Goal: Information Seeking & Learning: Learn about a topic

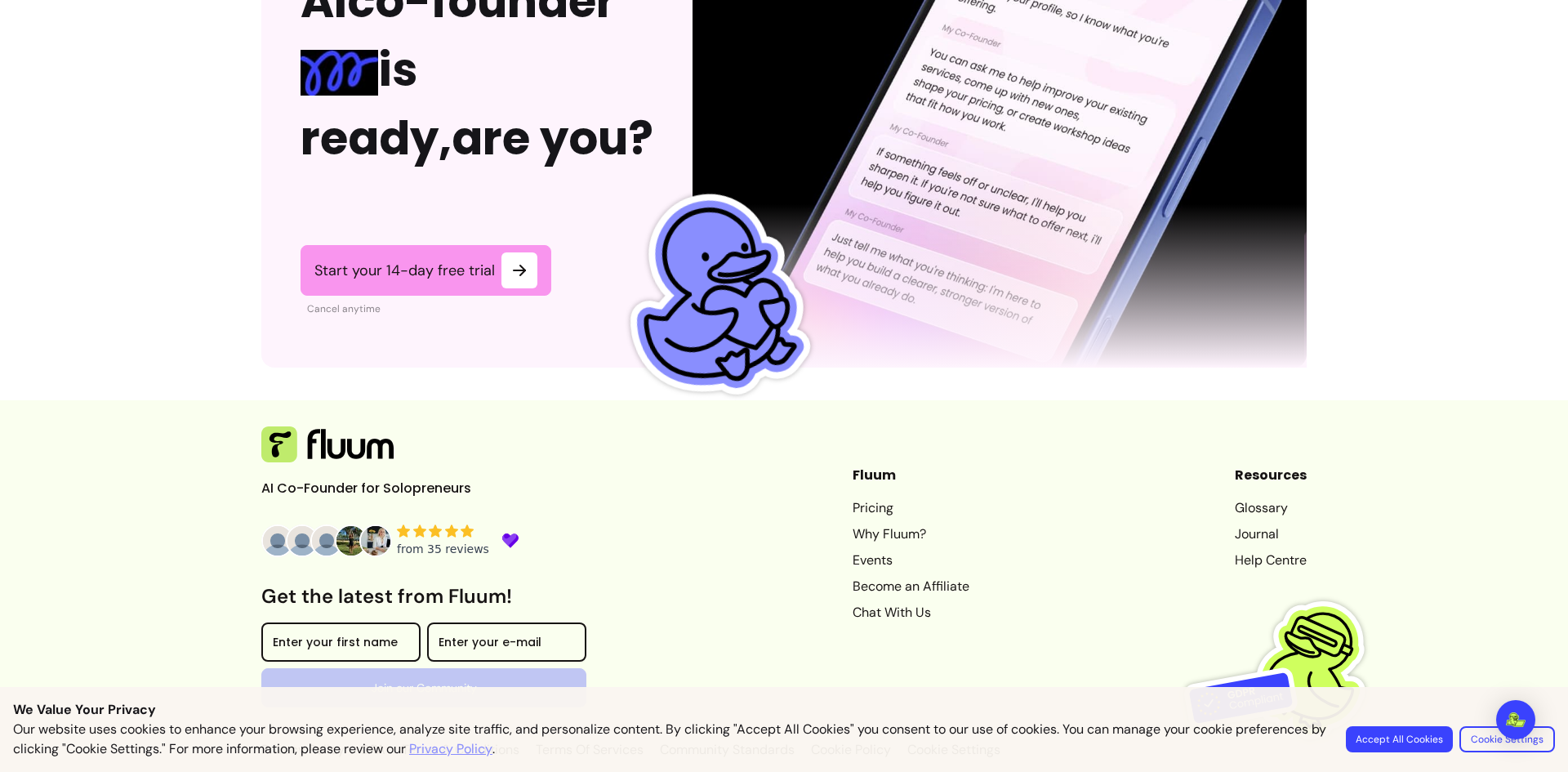
scroll to position [4022, 0]
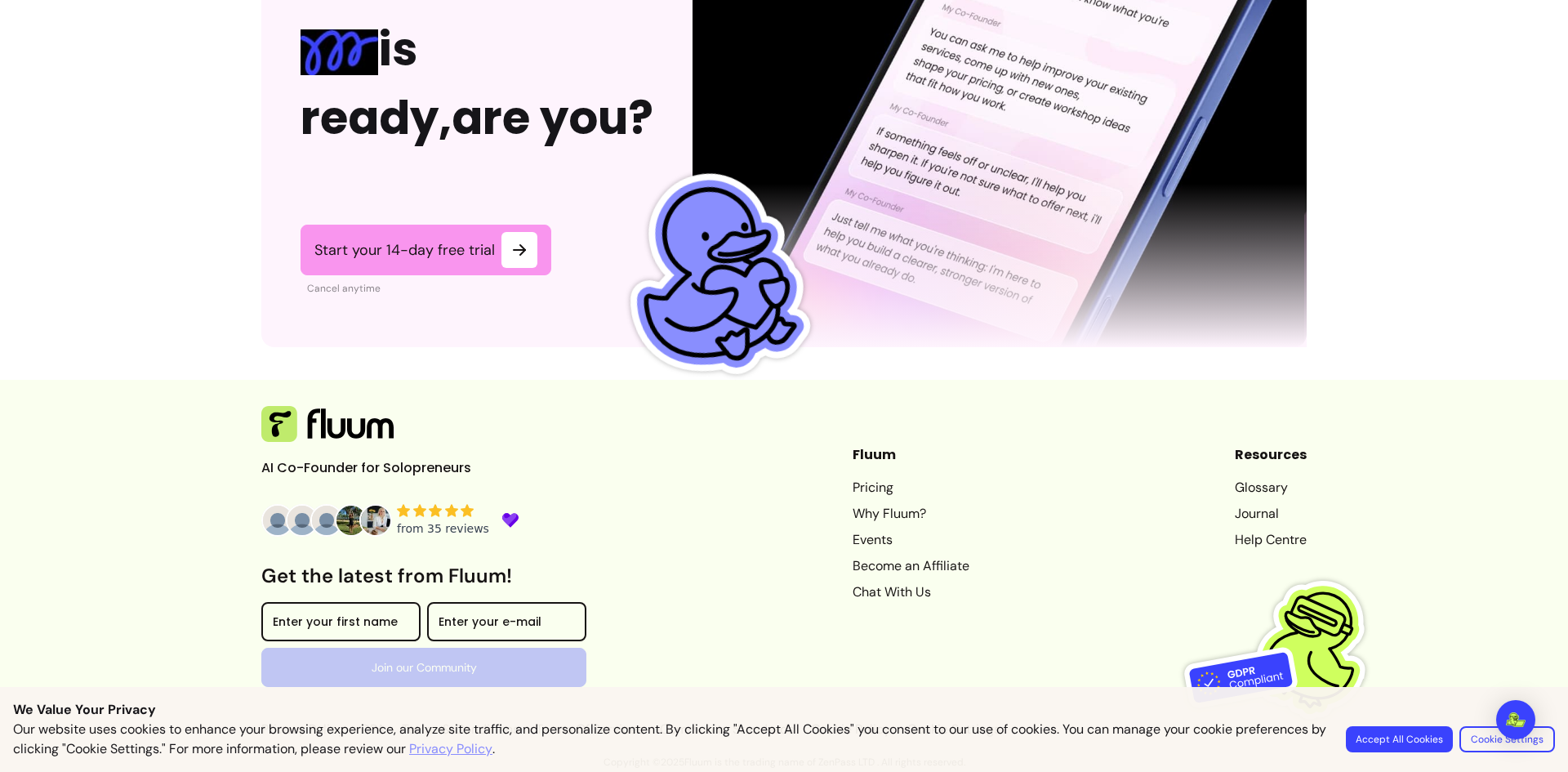
click at [858, 488] on link "Pricing" at bounding box center [911, 487] width 117 height 19
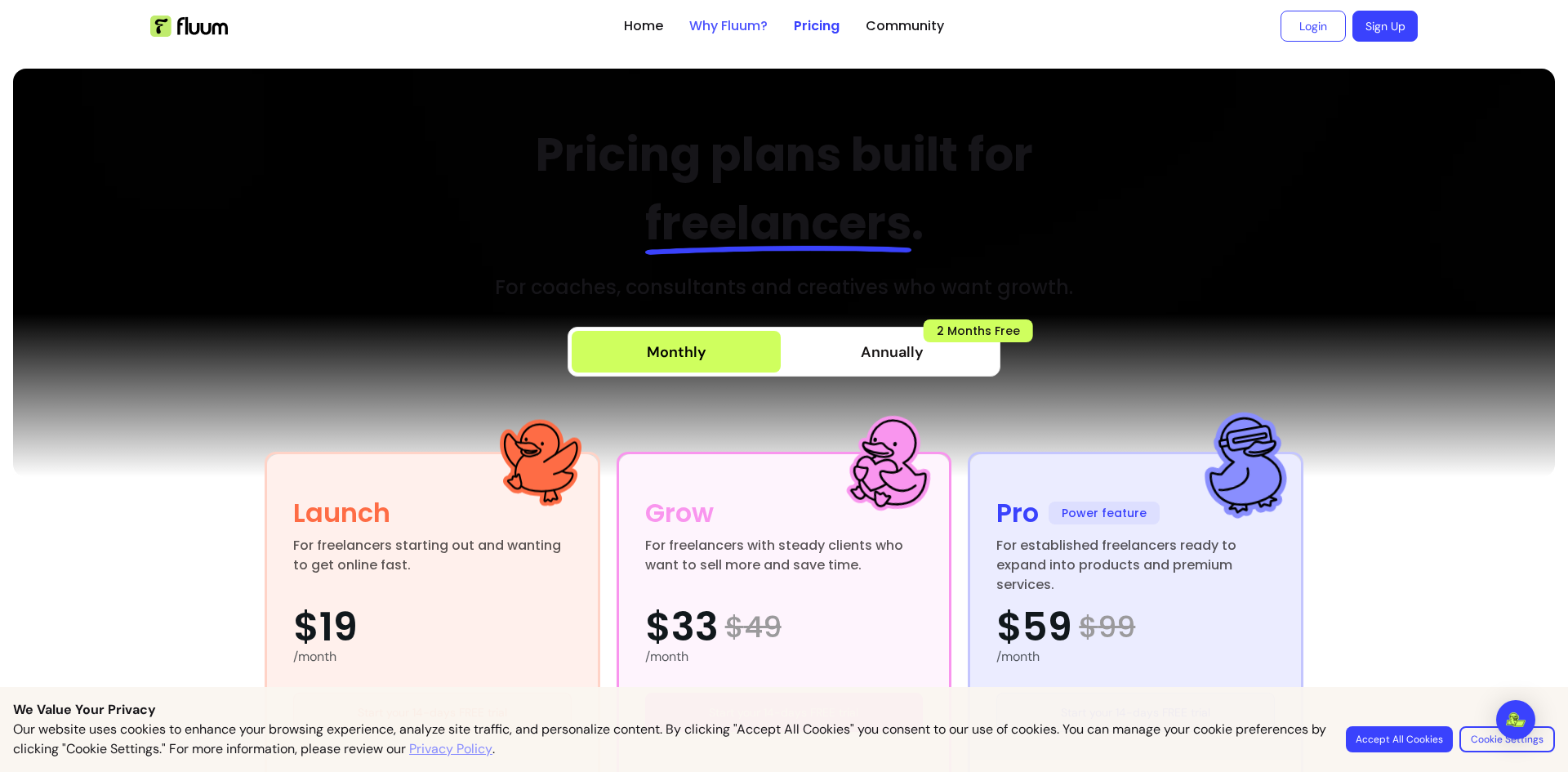
click at [725, 18] on link "Why Fluum?" at bounding box center [728, 26] width 78 height 19
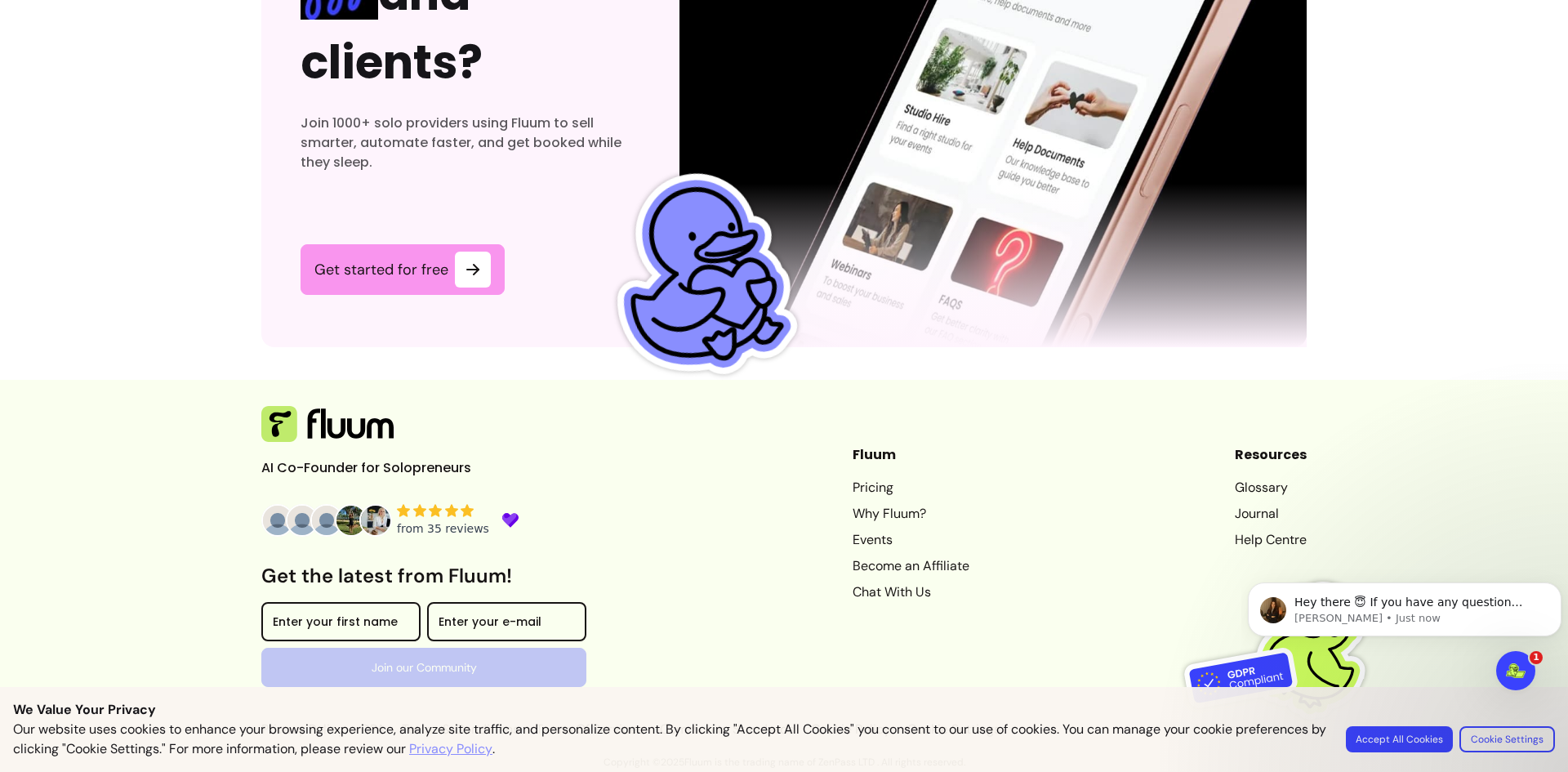
click at [1399, 744] on button "Accept All Cookies" at bounding box center [1399, 739] width 107 height 26
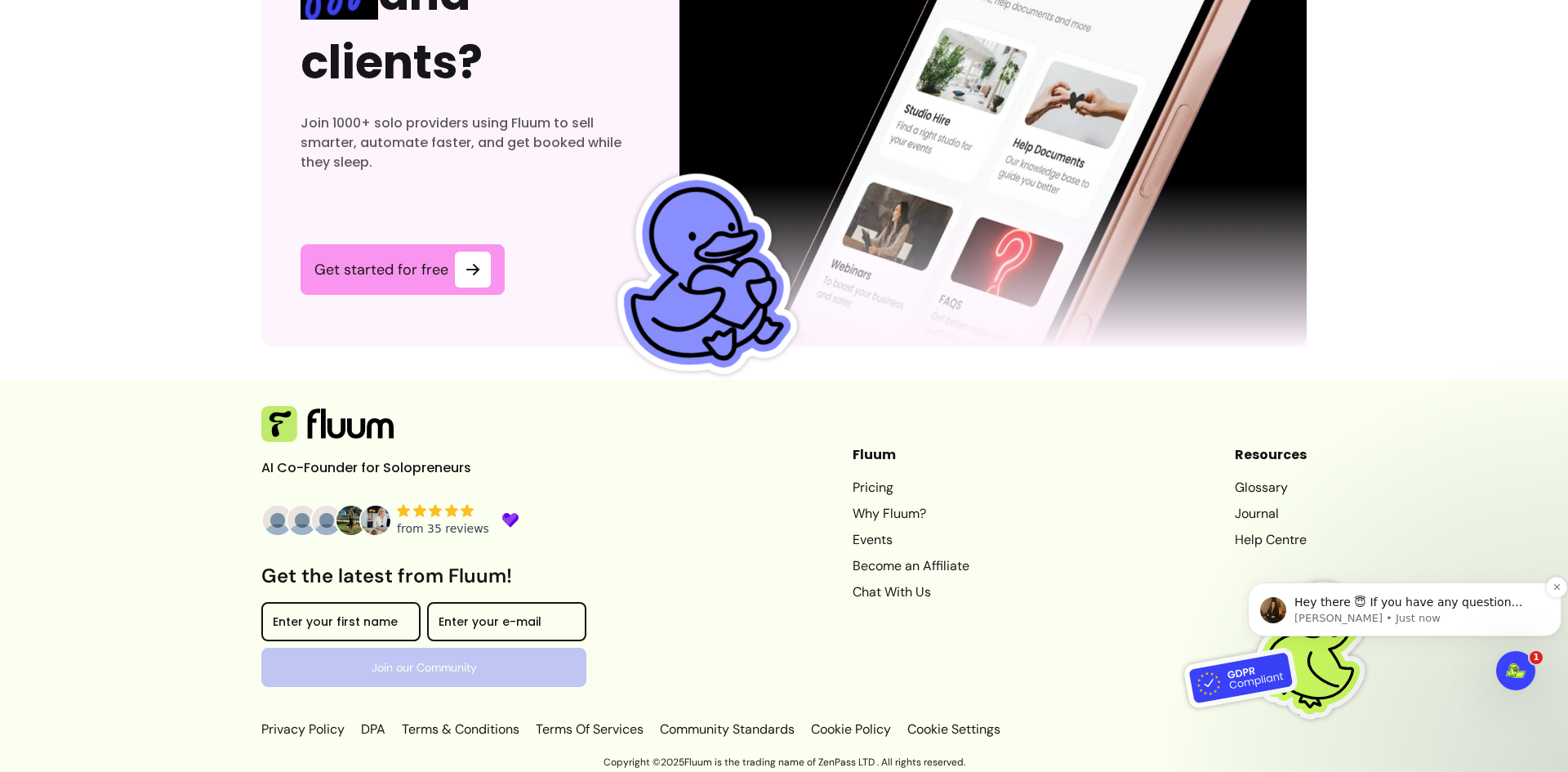
click at [1399, 614] on p "[PERSON_NAME] • Just now" at bounding box center [1417, 619] width 246 height 15
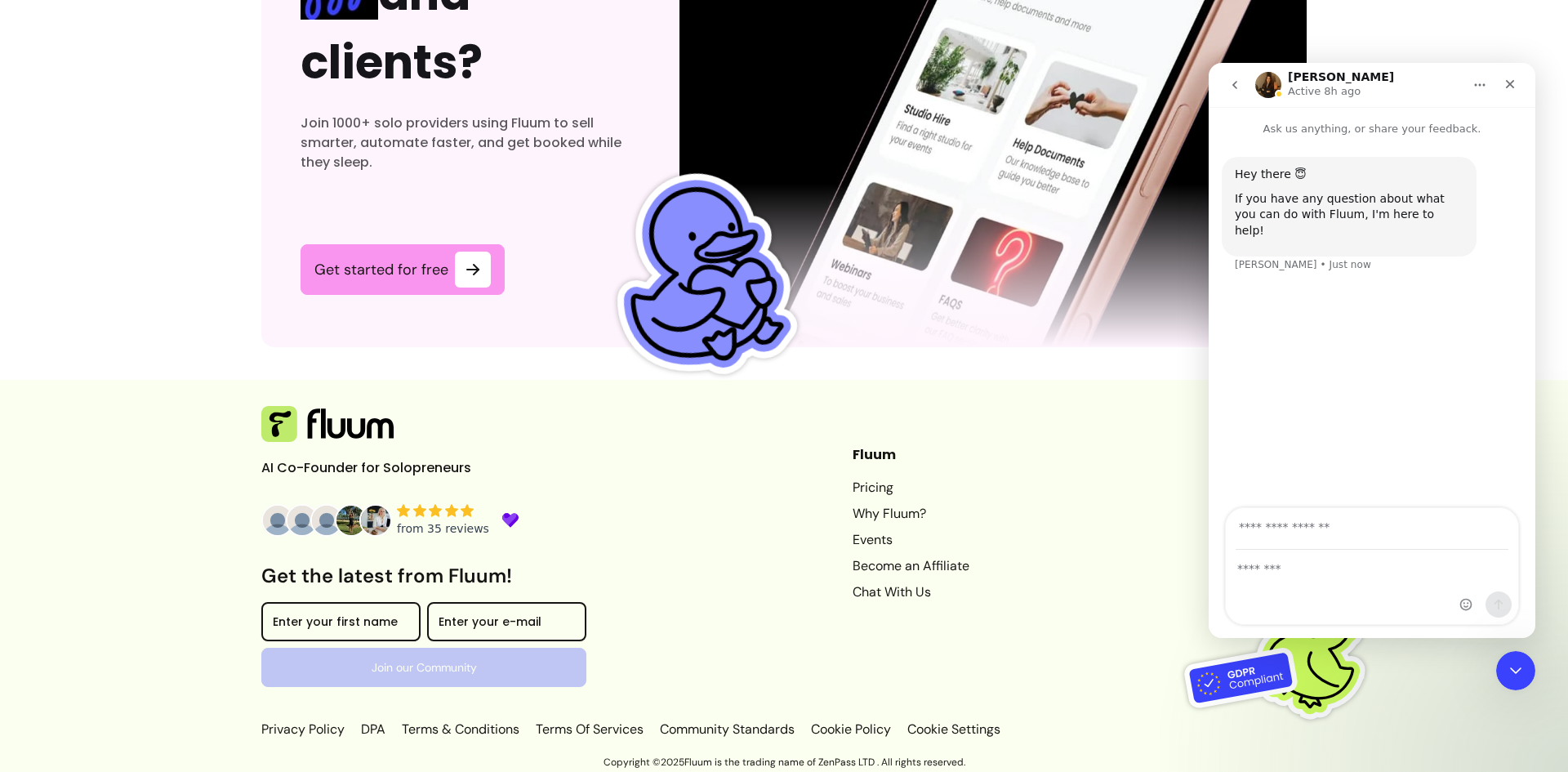
click at [656, 460] on div "AI Co-Founder for Solopreneurs Get the latest from Fluum! Enter your first name…" at bounding box center [783, 573] width 1045 height 334
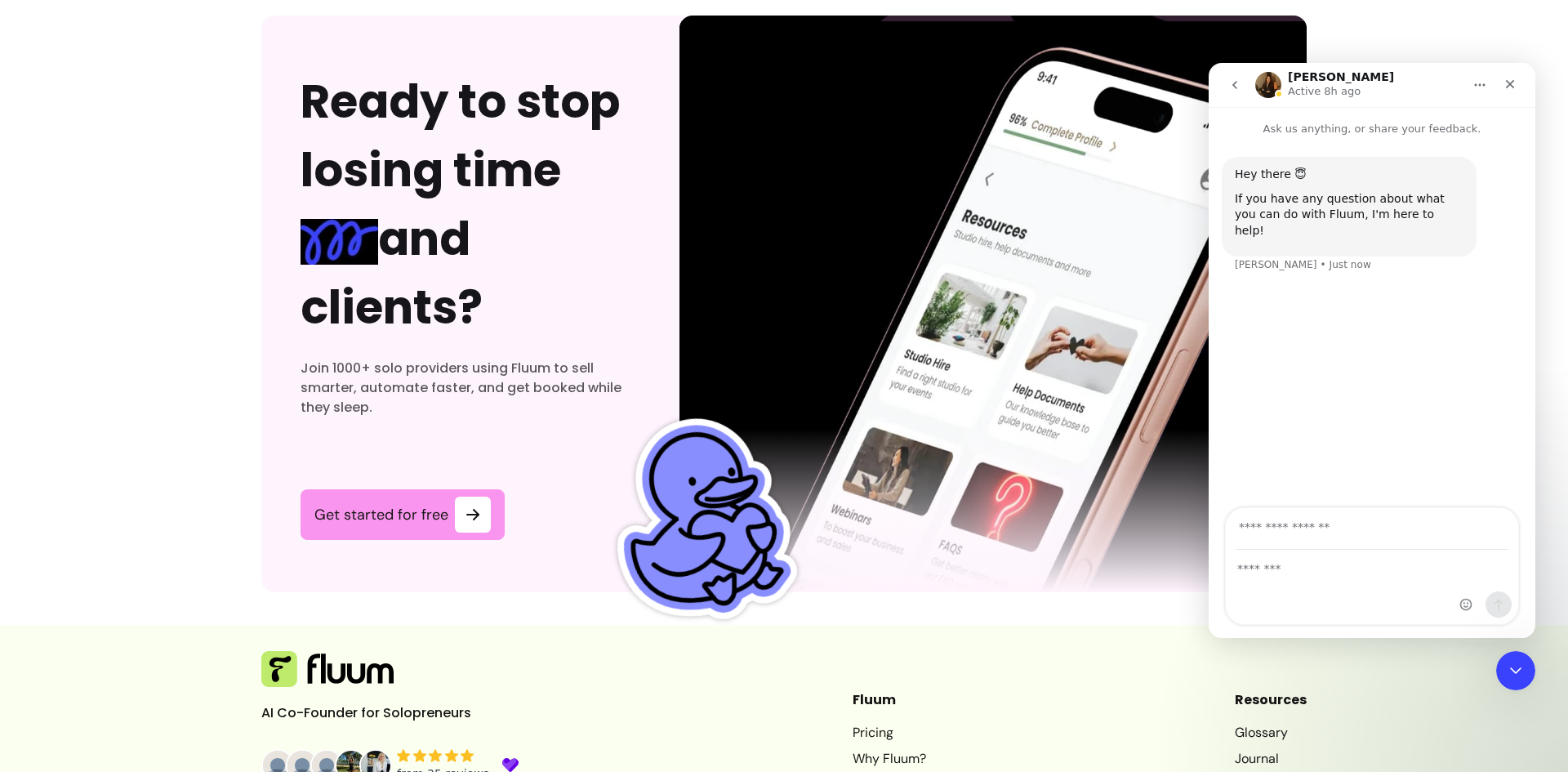
scroll to position [5031, 0]
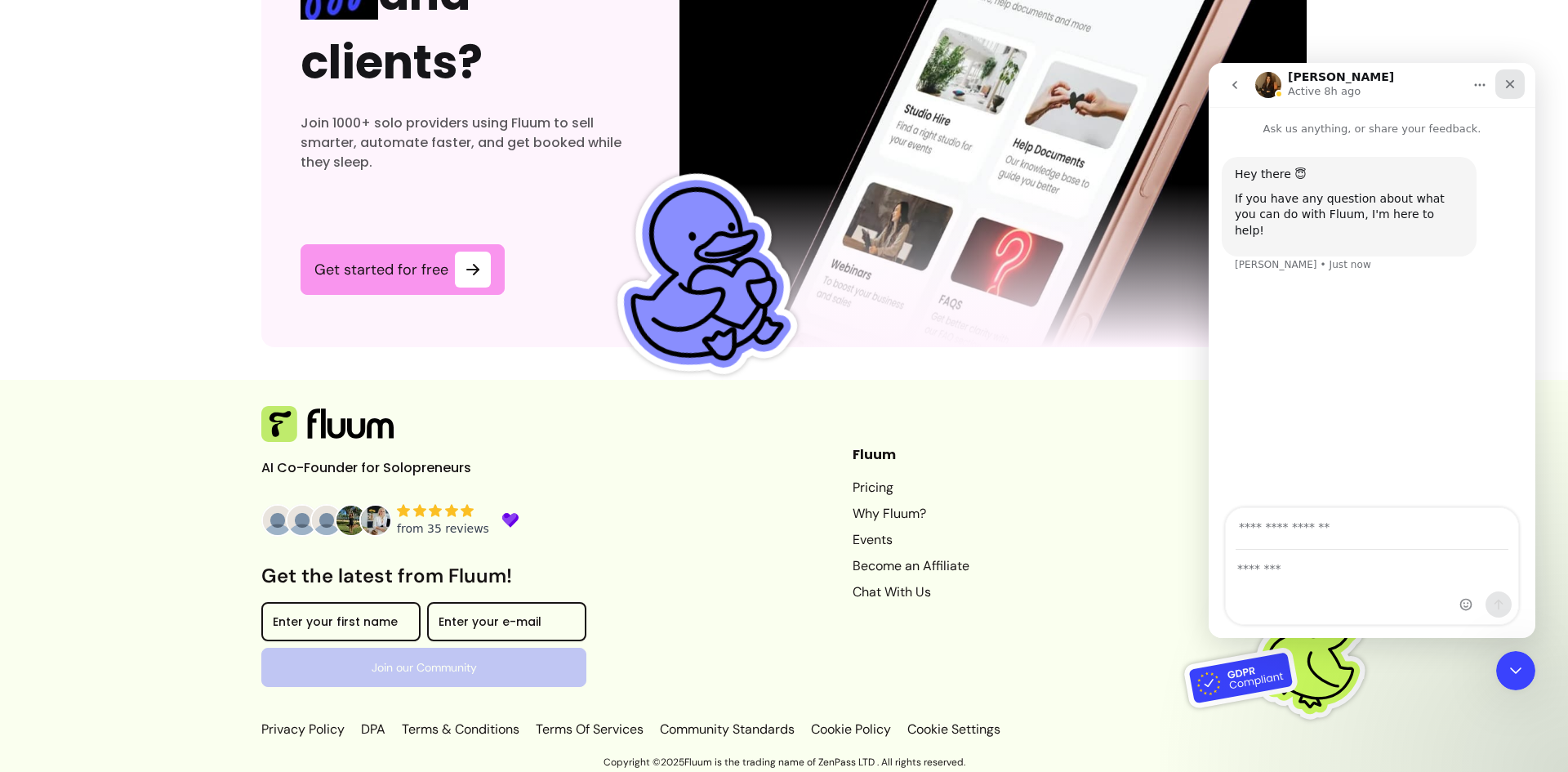
click at [1510, 90] on icon "Close" at bounding box center [1510, 84] width 13 height 13
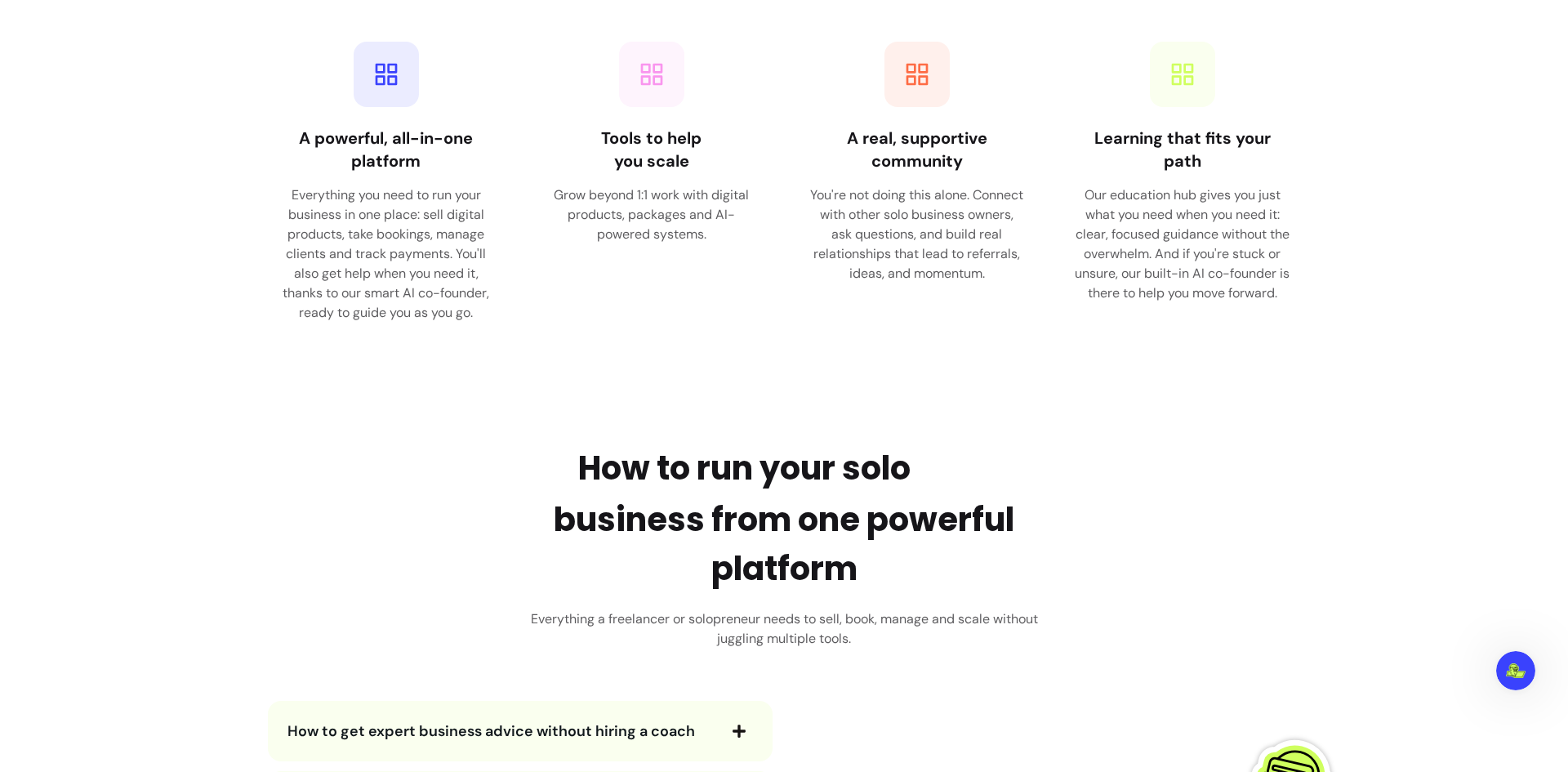
scroll to position [267, 0]
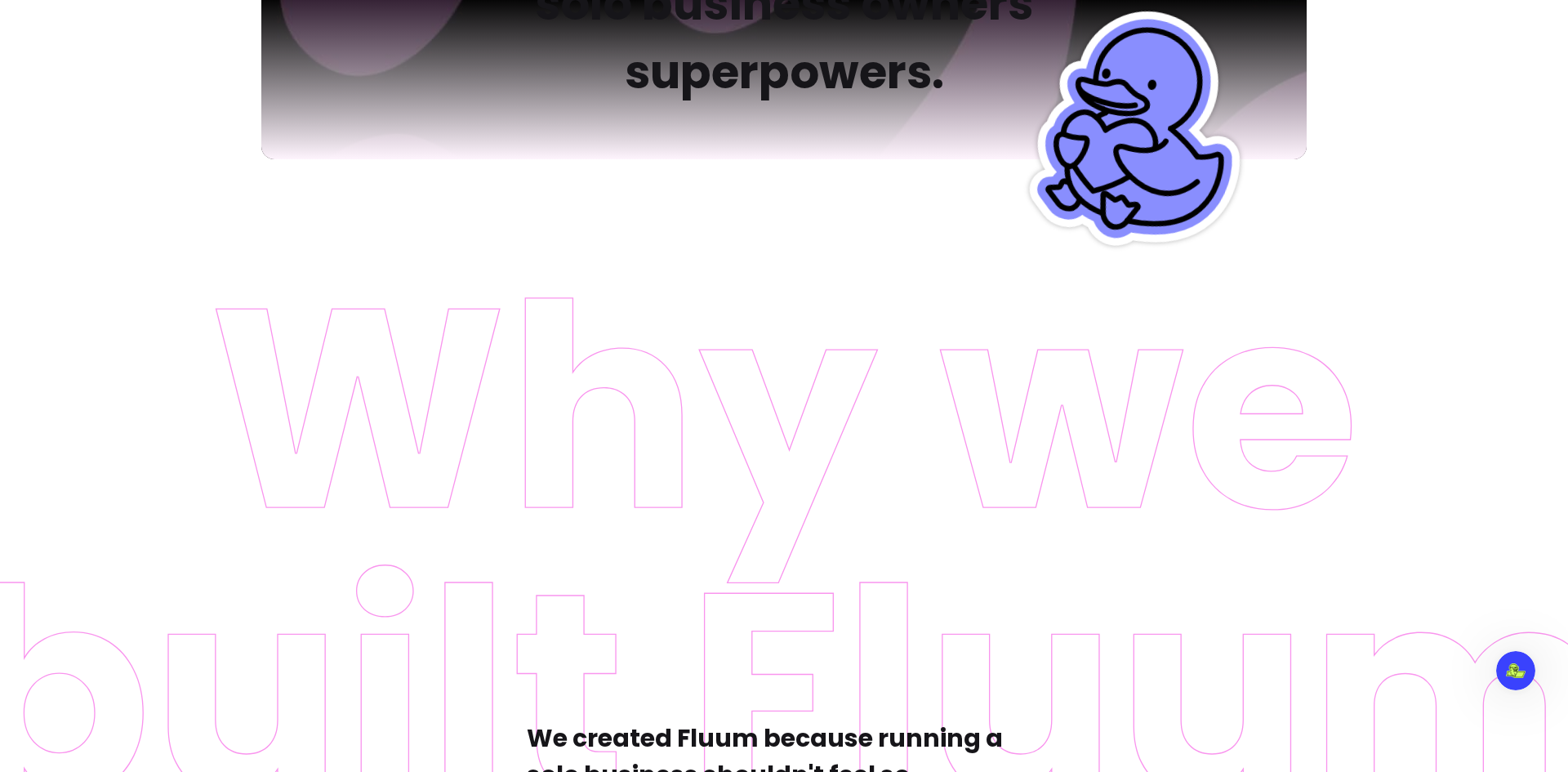
drag, startPoint x: 488, startPoint y: 545, endPoint x: 490, endPoint y: 301, distance: 244.0
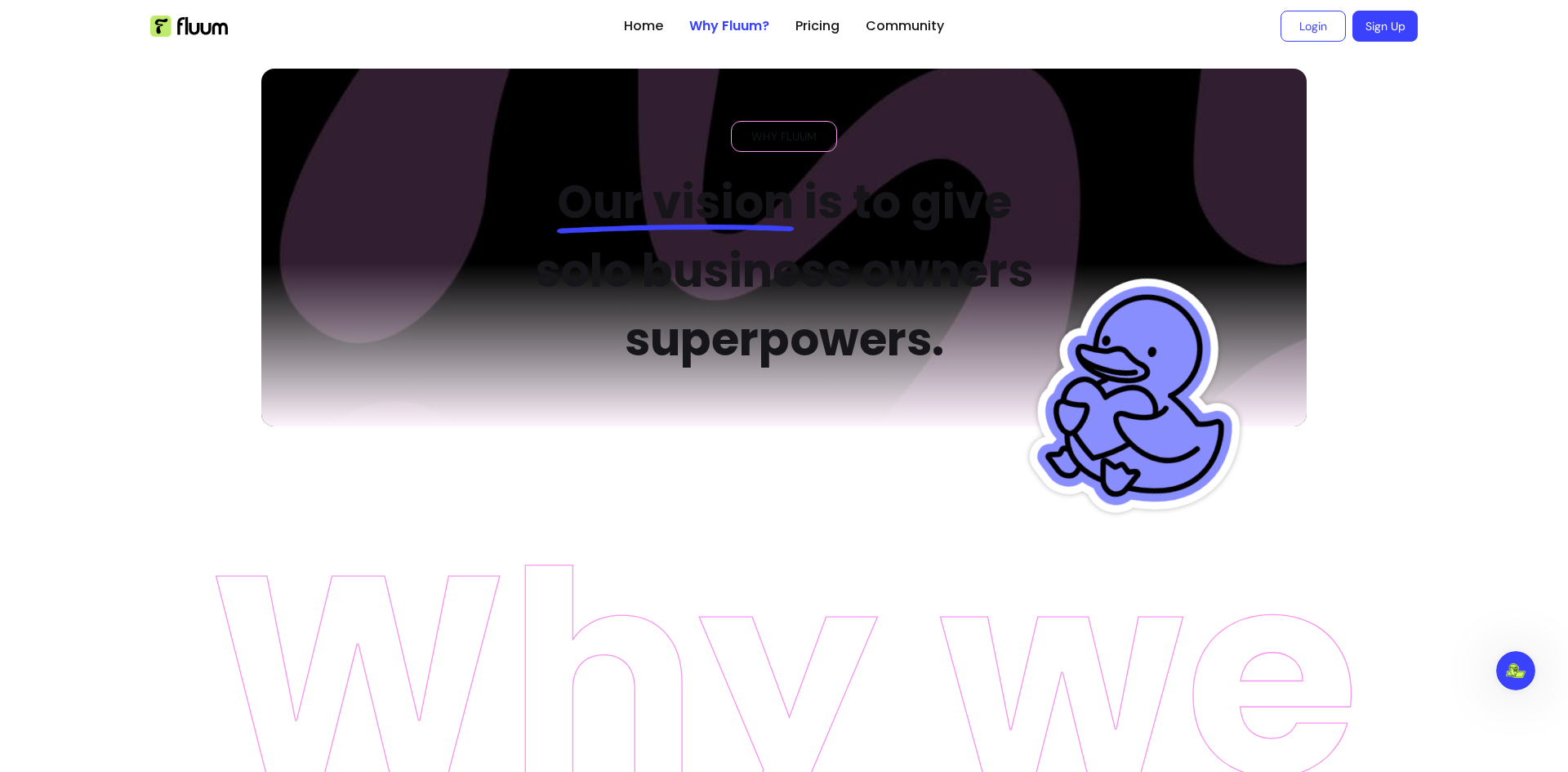
drag, startPoint x: 492, startPoint y: 310, endPoint x: 619, endPoint y: 139, distance: 213.0
click at [896, 26] on link "Community" at bounding box center [904, 26] width 78 height 19
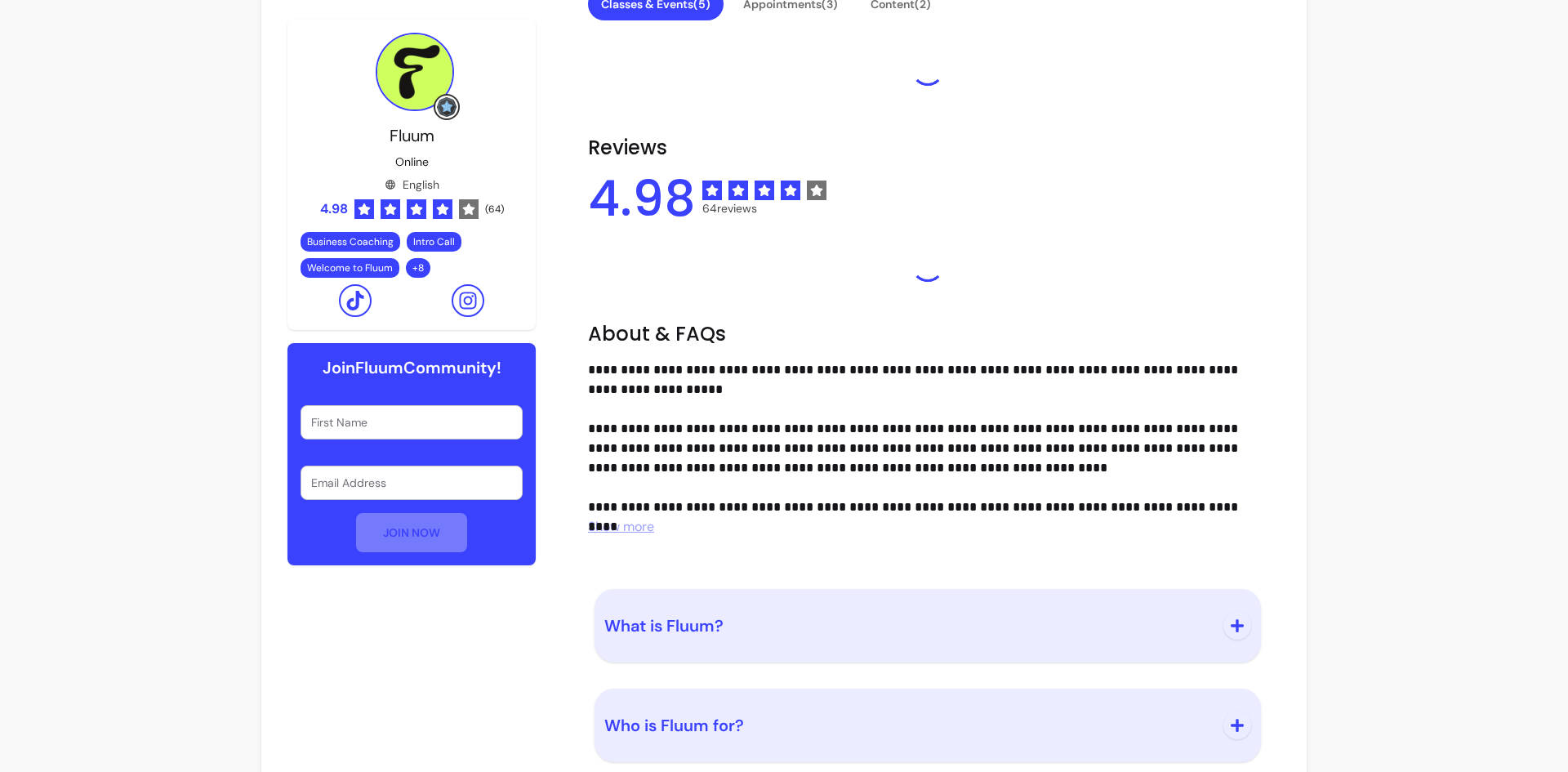
scroll to position [524, 0]
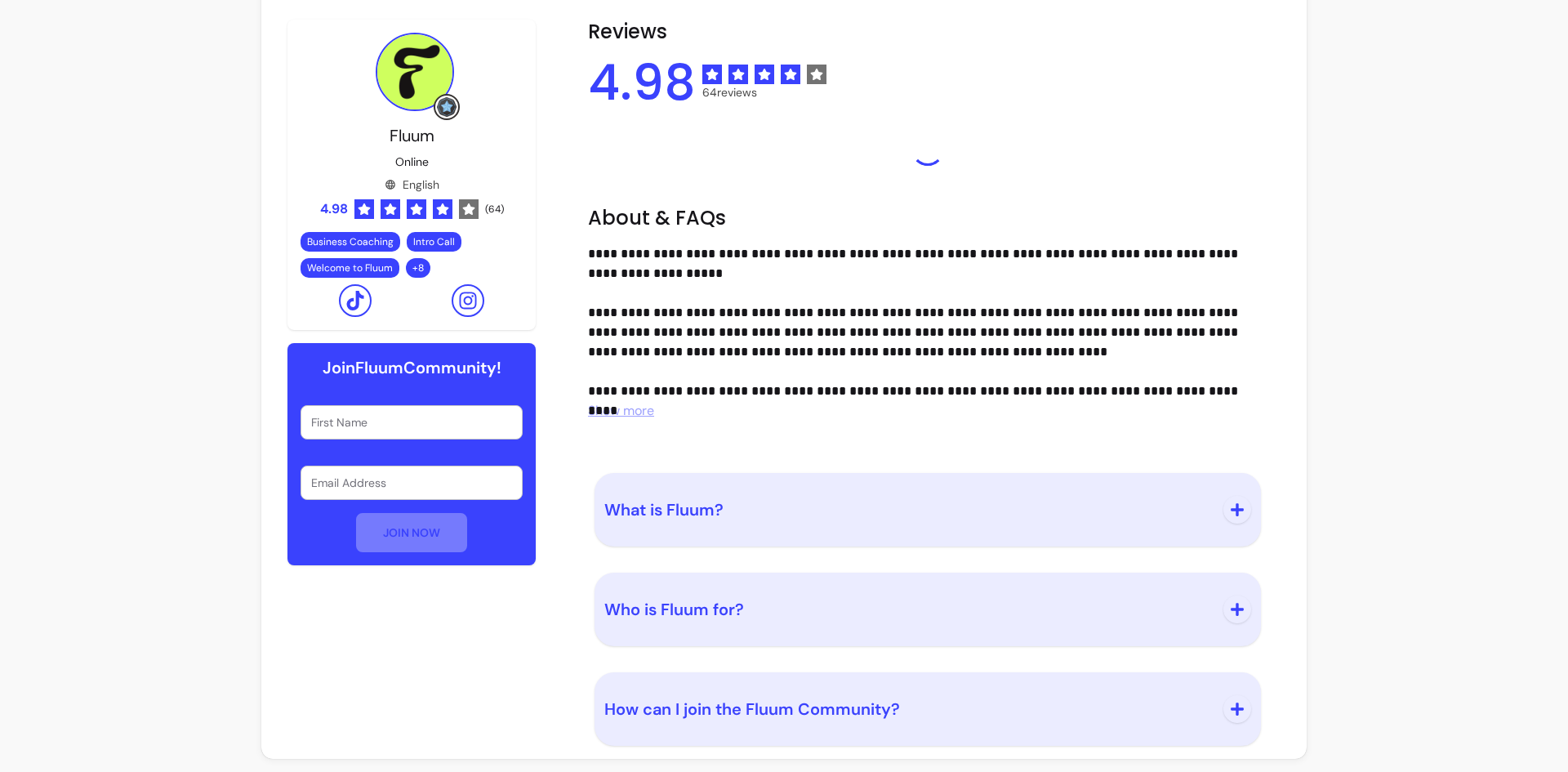
click at [775, 527] on button "What is Fluum?" at bounding box center [928, 509] width 647 height 54
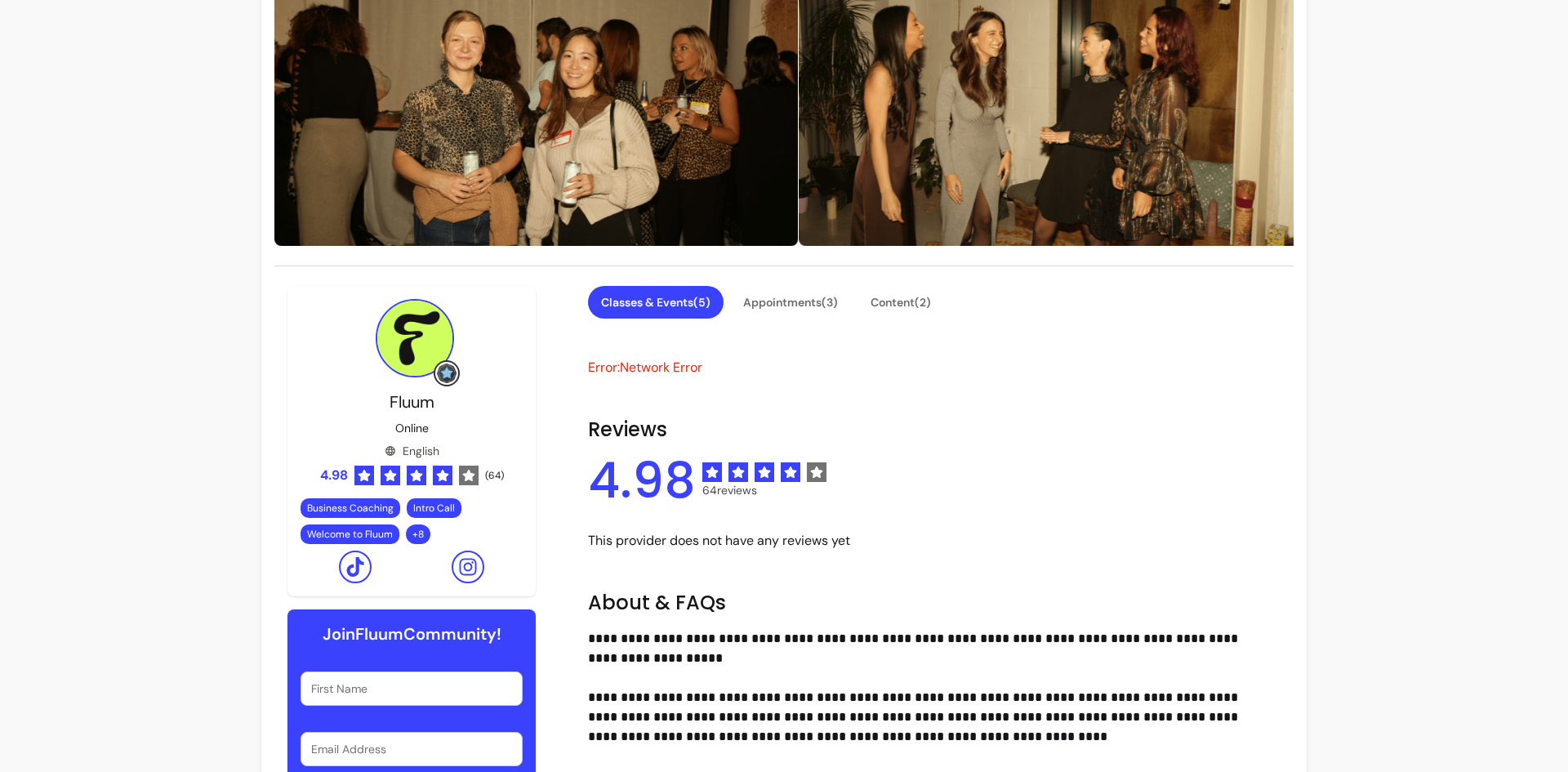
scroll to position [0, 0]
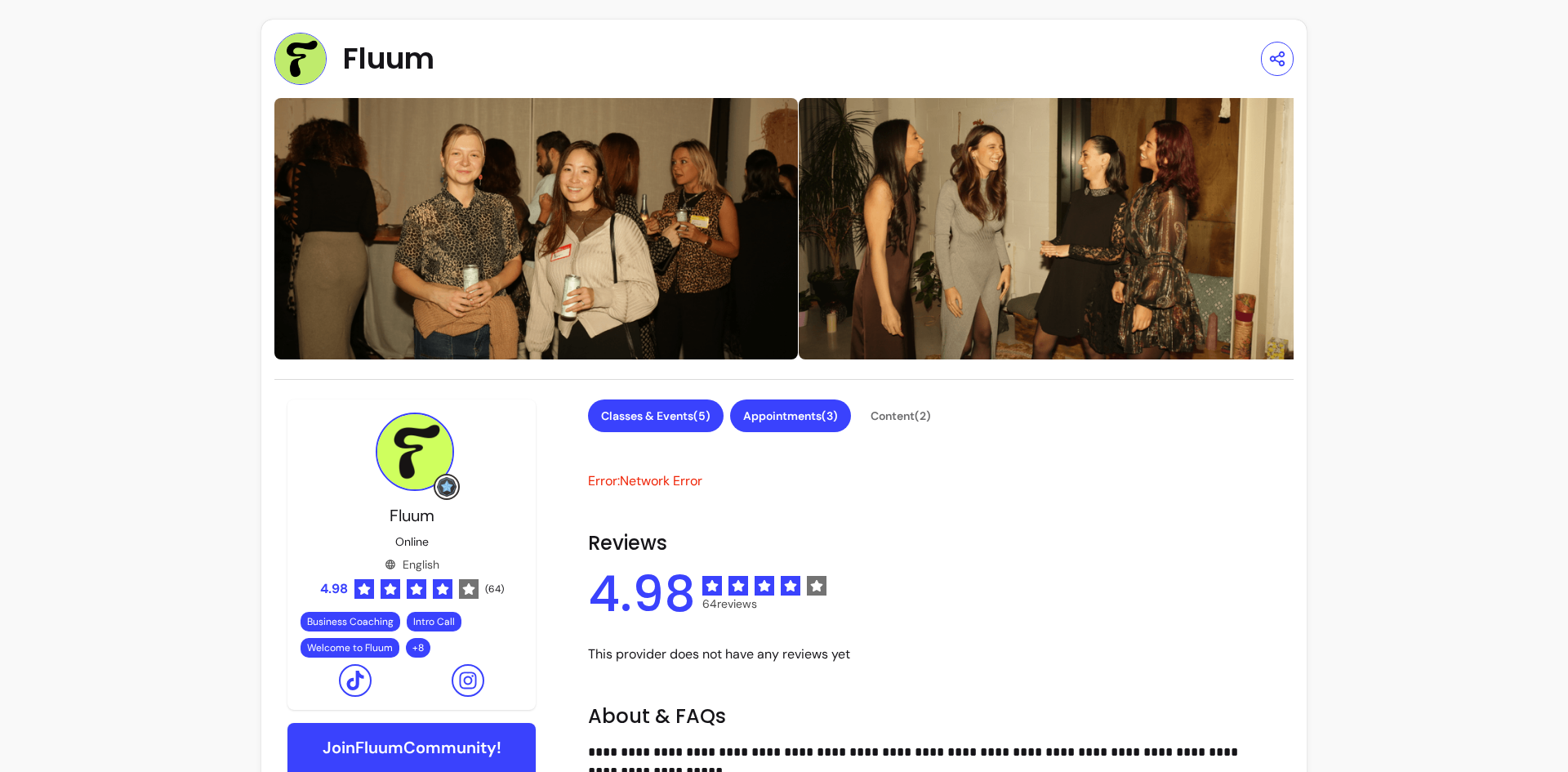
click at [759, 411] on button "Appointments ( 3 )" at bounding box center [790, 416] width 121 height 33
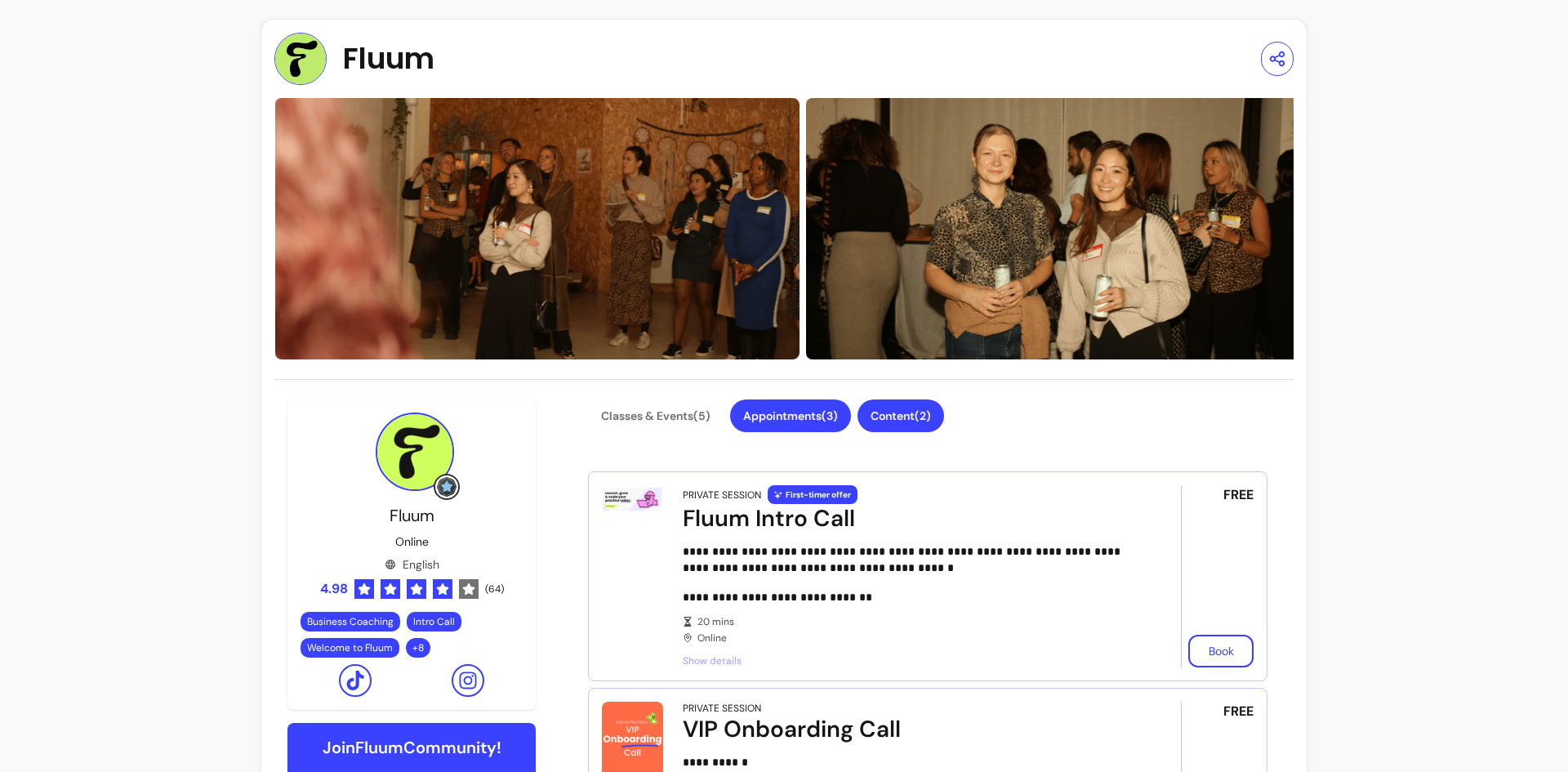
click at [923, 410] on button "Content ( 2 )" at bounding box center [901, 416] width 86 height 33
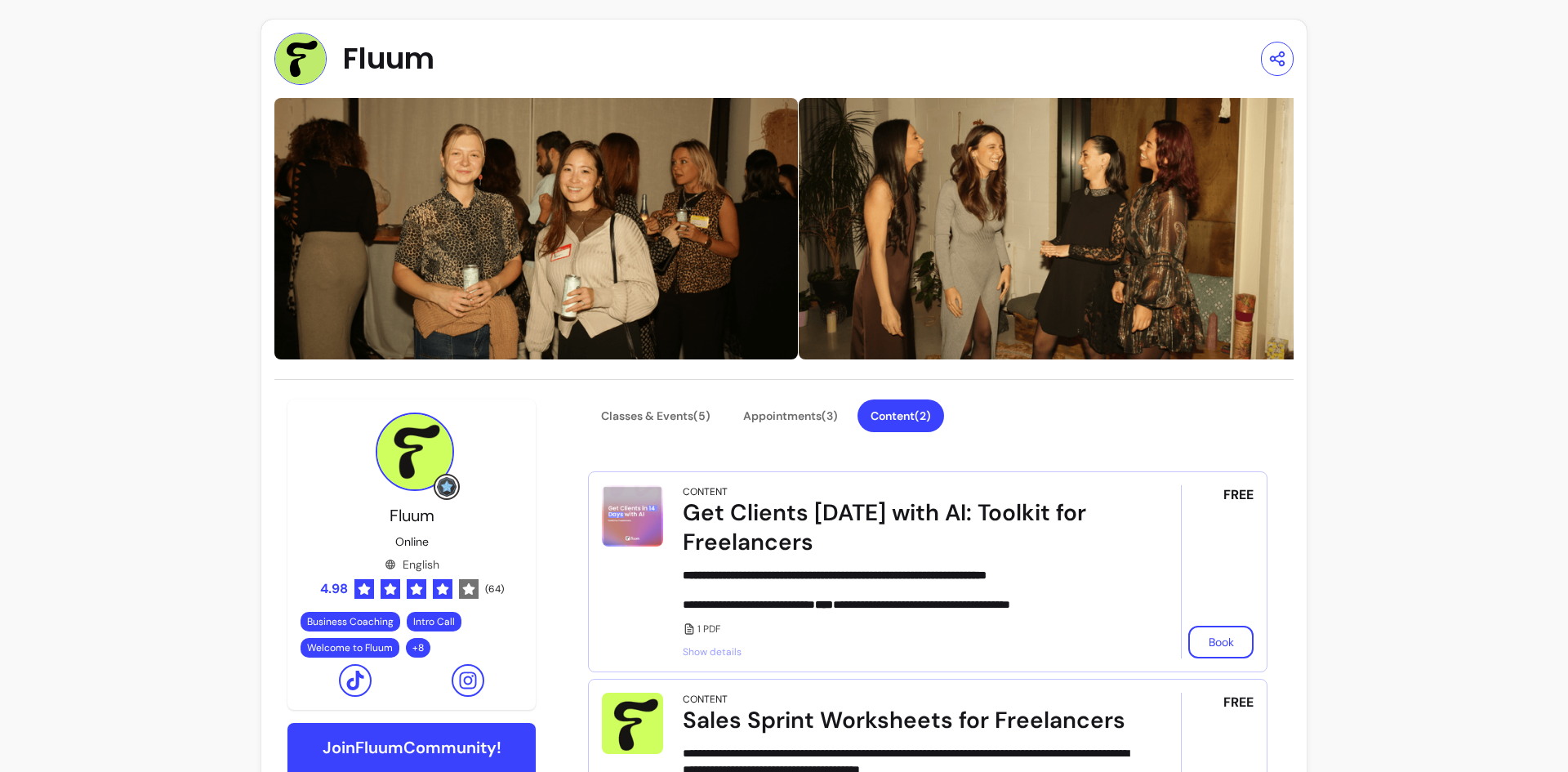
click at [335, 67] on div "Fluum" at bounding box center [355, 59] width 160 height 52
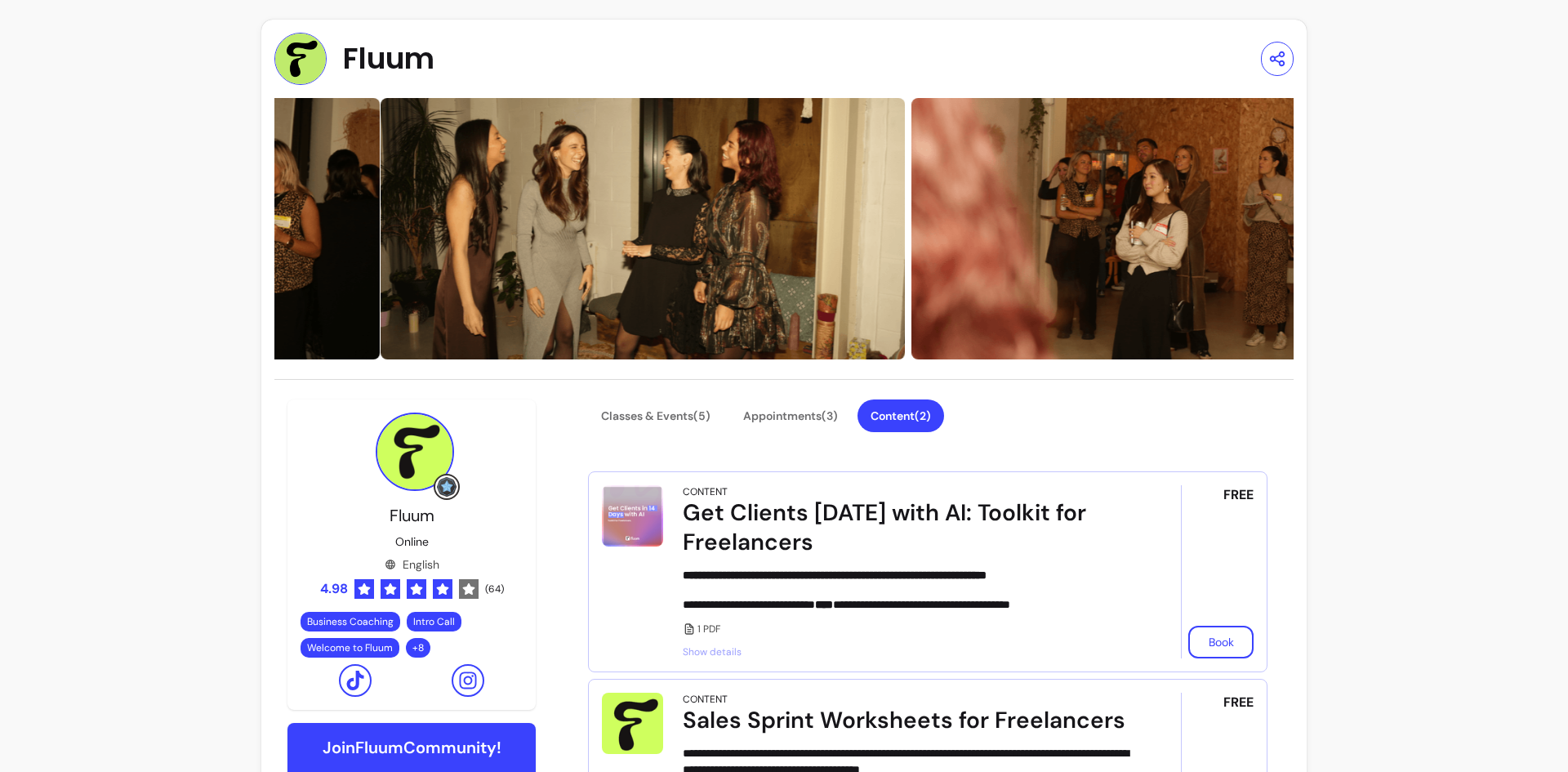
click at [368, 55] on span "Fluum" at bounding box center [389, 59] width 92 height 33
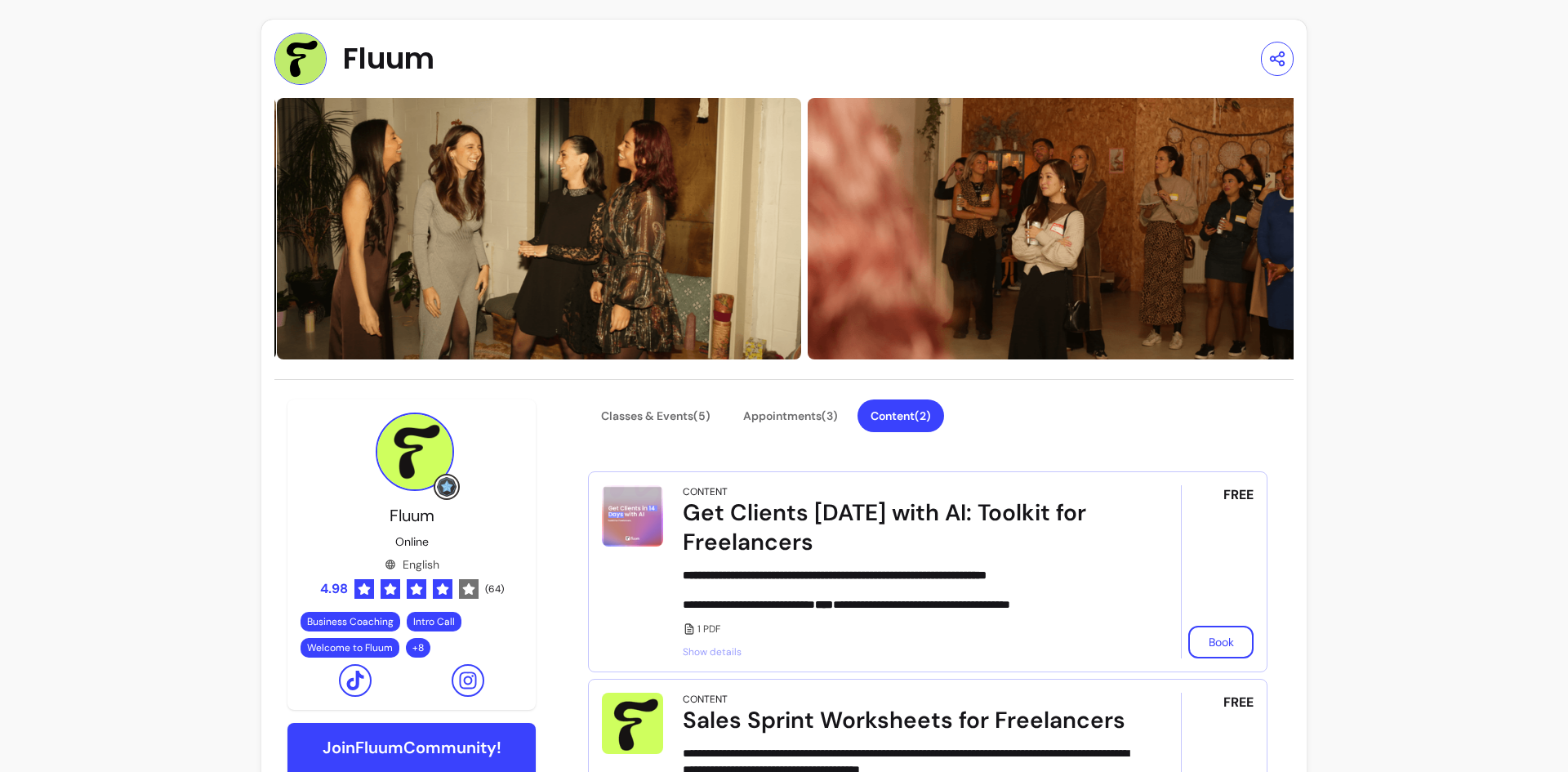
click at [281, 62] on img at bounding box center [301, 59] width 52 height 52
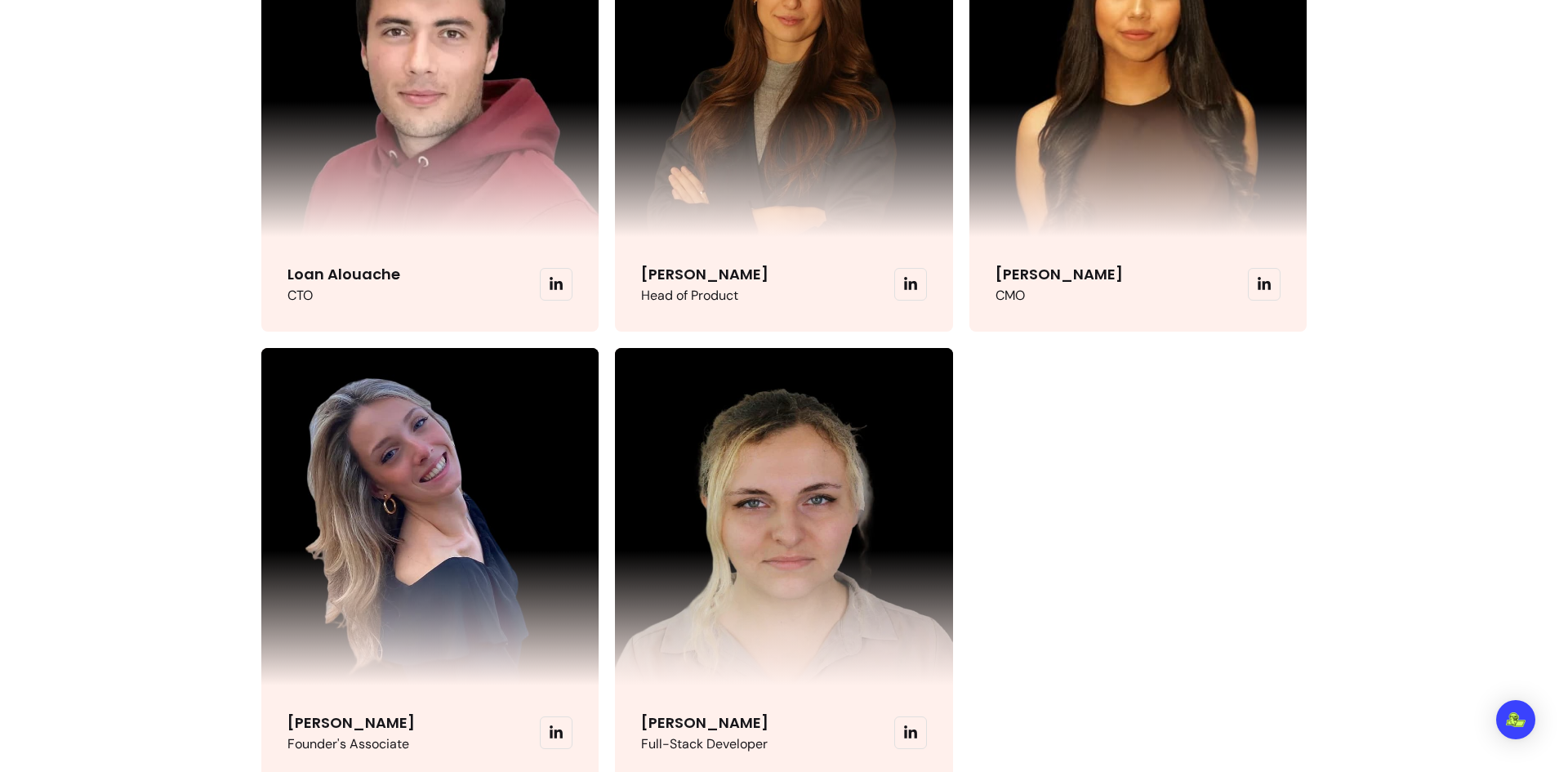
scroll to position [3920, 0]
